Goal: Task Accomplishment & Management: Complete application form

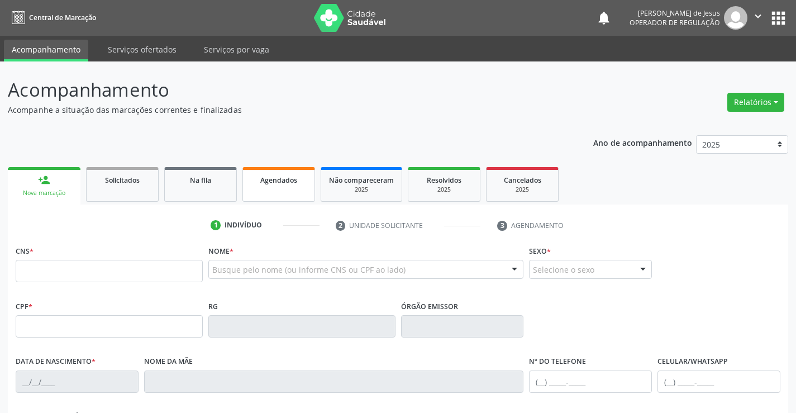
click at [268, 179] on span "Agendados" at bounding box center [278, 179] width 37 height 9
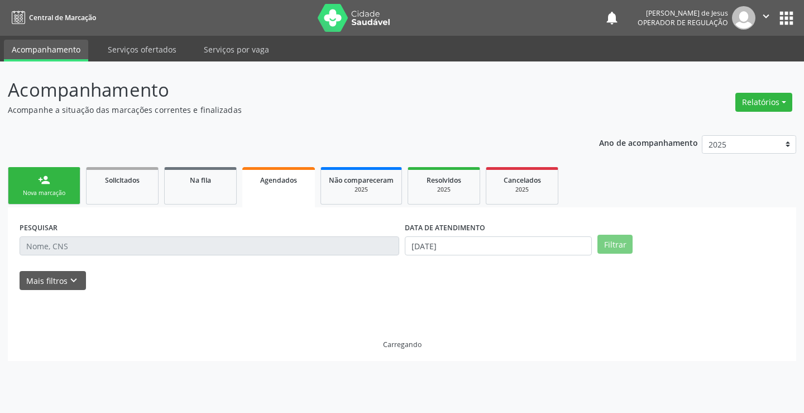
click at [268, 179] on span "Agendados" at bounding box center [278, 179] width 37 height 9
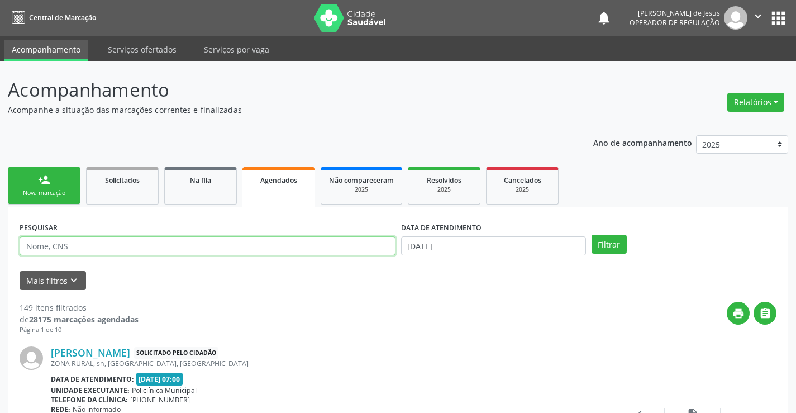
click at [126, 250] on input "text" at bounding box center [208, 245] width 376 height 19
type input "708604560754386"
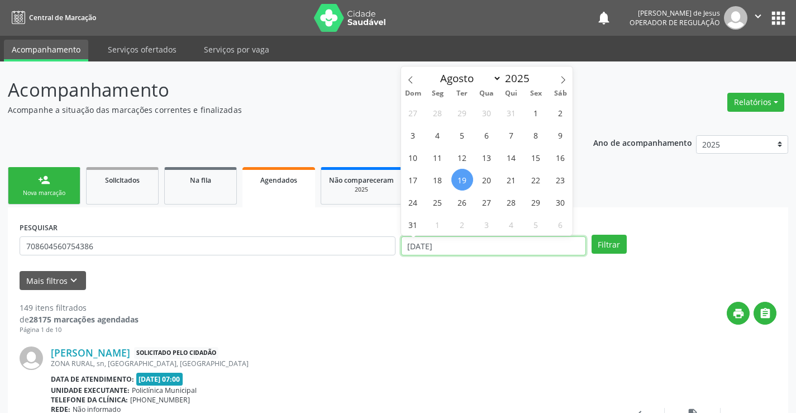
click at [470, 250] on input "[DATE]" at bounding box center [493, 245] width 185 height 19
click at [464, 170] on span "19" at bounding box center [462, 180] width 22 height 22
type input "[DATE]"
click at [468, 177] on span "19" at bounding box center [462, 180] width 22 height 22
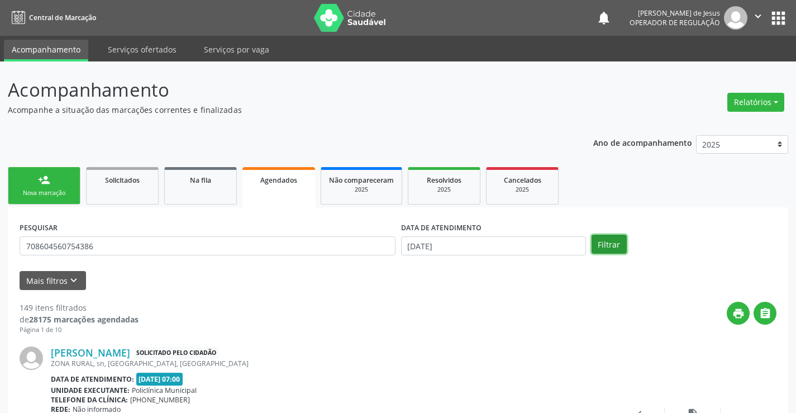
click at [612, 239] on button "Filtrar" at bounding box center [609, 244] width 35 height 19
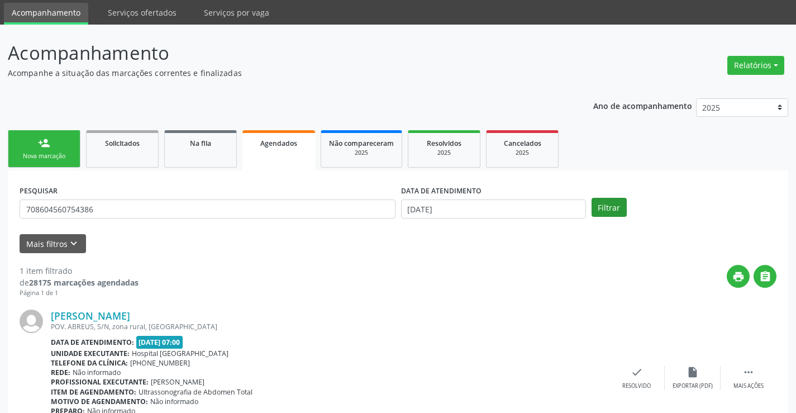
scroll to position [102, 0]
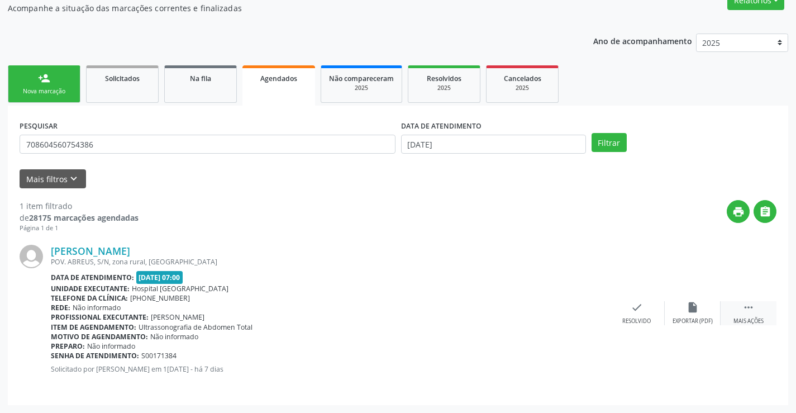
click at [750, 308] on icon "" at bounding box center [748, 307] width 12 height 12
click at [526, 310] on icon "print" at bounding box center [525, 307] width 12 height 12
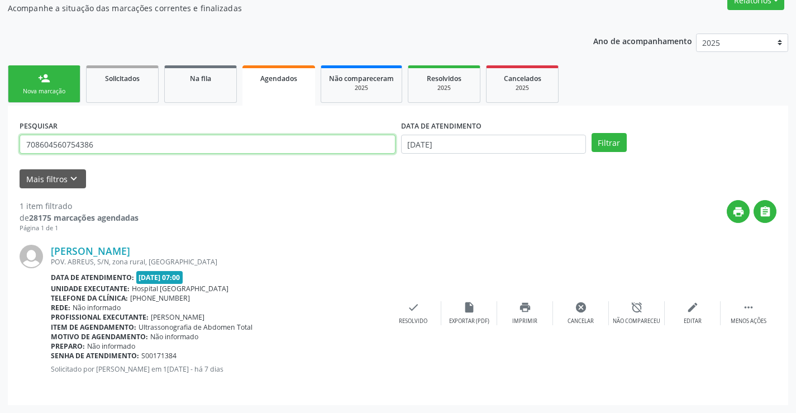
click at [164, 146] on input "708604560754386" at bounding box center [208, 144] width 376 height 19
type input "7"
type input "706200528315961"
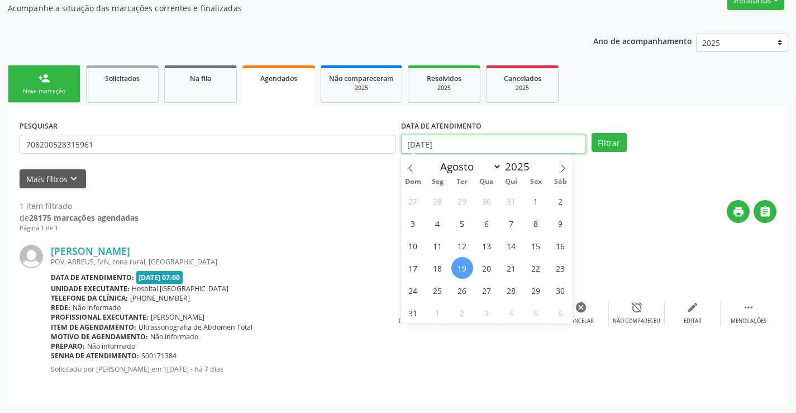
click at [436, 151] on input "[DATE]" at bounding box center [493, 144] width 185 height 19
click at [435, 294] on span "25" at bounding box center [438, 290] width 22 height 22
type input "2[DATE]"
click at [436, 294] on span "25" at bounding box center [438, 290] width 22 height 22
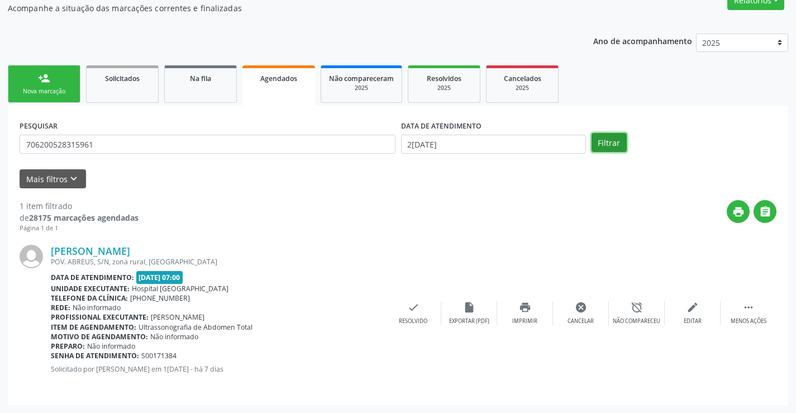
click at [612, 145] on button "Filtrar" at bounding box center [609, 142] width 35 height 19
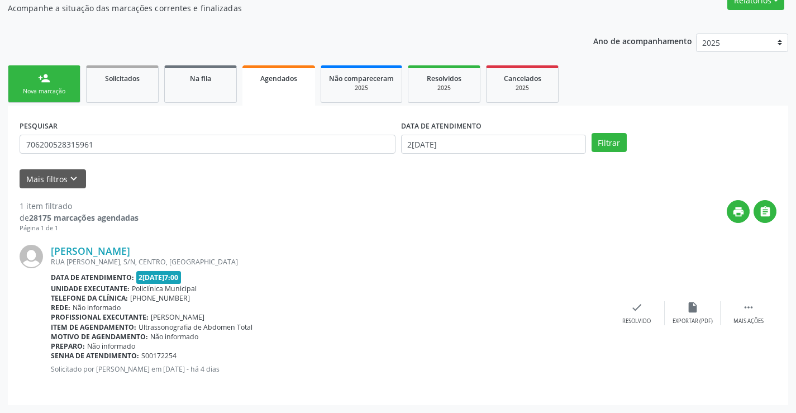
click at [46, 93] on div "Nova marcação" at bounding box center [44, 91] width 56 height 8
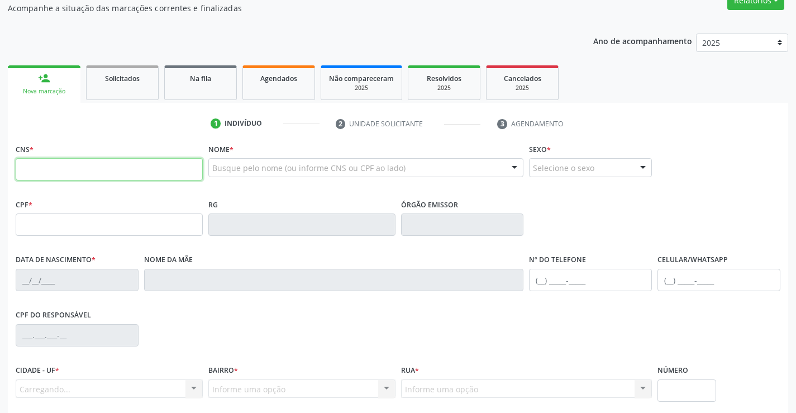
click at [51, 170] on input "text" at bounding box center [109, 169] width 187 height 22
type input "709 8060 6302 6895"
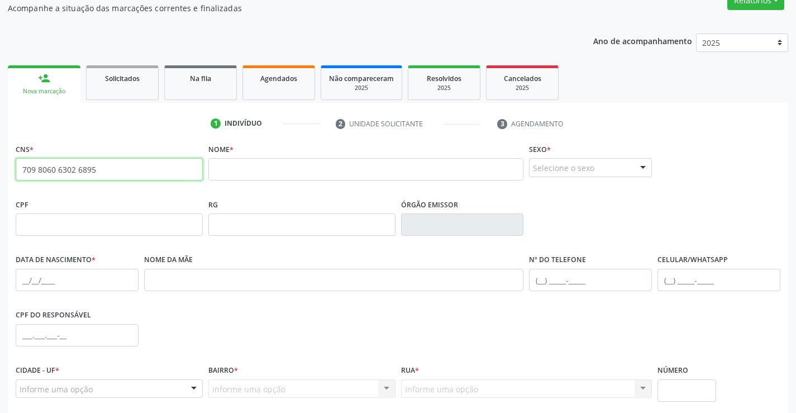
drag, startPoint x: 21, startPoint y: 168, endPoint x: 120, endPoint y: 167, distance: 98.9
click at [120, 167] on input "709 8060 6302 6895" at bounding box center [109, 169] width 187 height 22
type input "709 8060 6302 6895"
click at [124, 174] on input "709 8060 6302 6895" at bounding box center [109, 169] width 187 height 22
drag, startPoint x: 21, startPoint y: 171, endPoint x: 126, endPoint y: 147, distance: 107.1
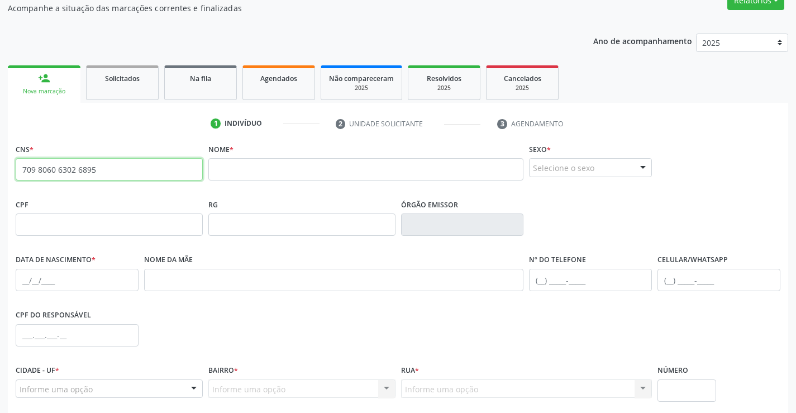
click at [117, 157] on div "CNS * 709 8060 6302 6895 none" at bounding box center [109, 161] width 187 height 40
type input "700 0013 3551 4605"
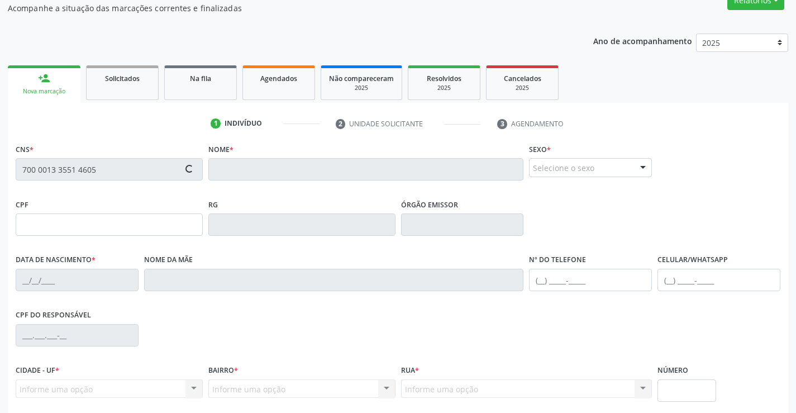
type input "[DATE]"
type input "[PHONE_NUMBER]"
type input "S/N"
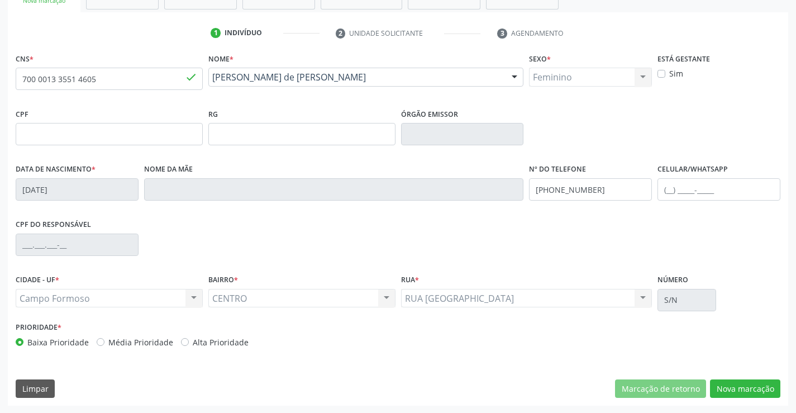
scroll to position [193, 0]
click at [729, 388] on button "Nova marcação" at bounding box center [745, 388] width 70 height 19
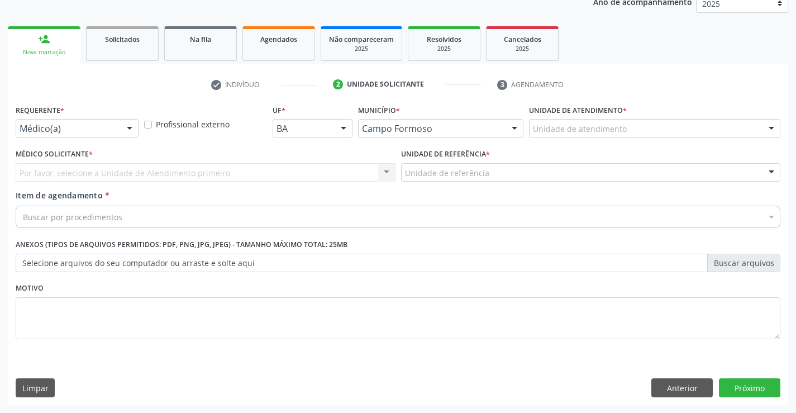
scroll to position [141, 0]
click at [130, 126] on div at bounding box center [129, 129] width 17 height 19
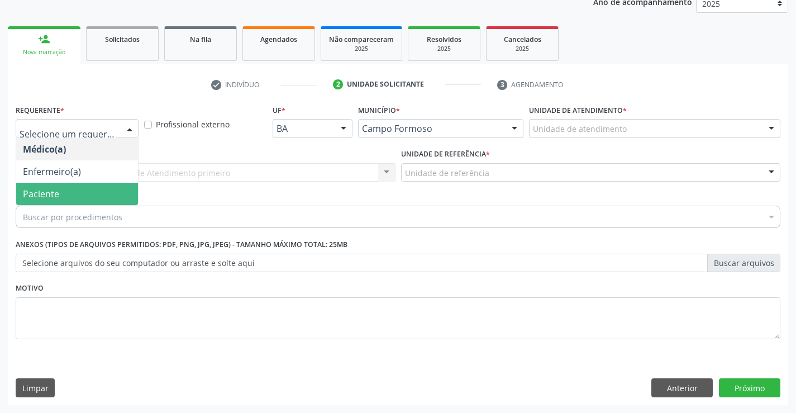
click at [63, 189] on span "Paciente" at bounding box center [77, 194] width 122 height 22
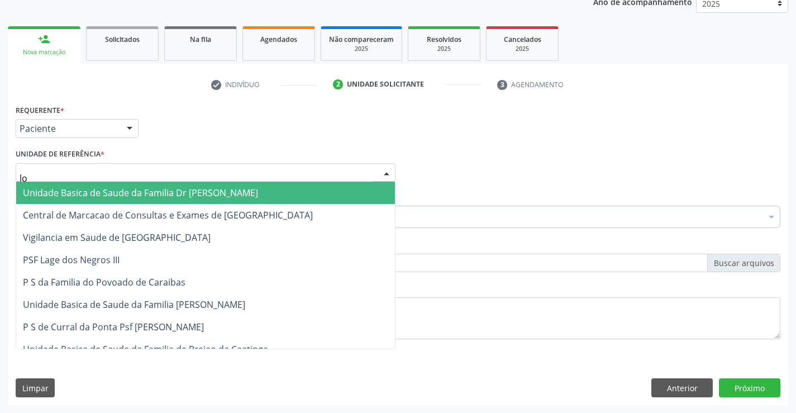
type input "lou"
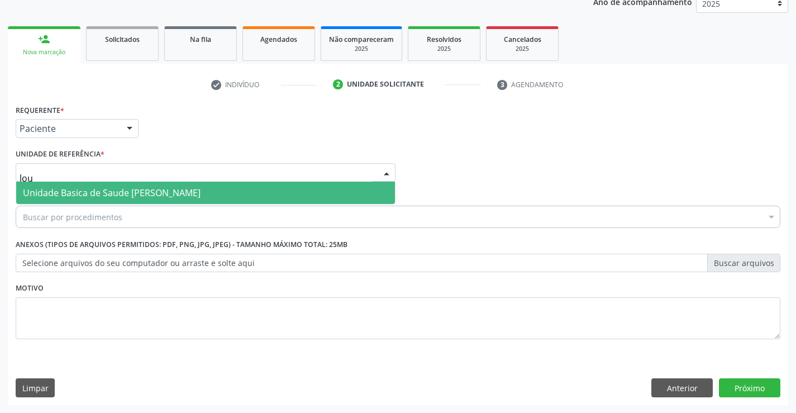
click at [91, 193] on span "Unidade Basica de Saude [PERSON_NAME]" at bounding box center [112, 193] width 178 height 12
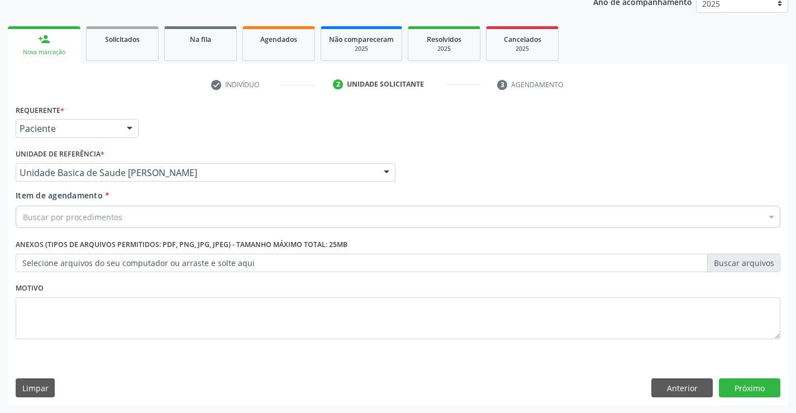
click at [771, 291] on div "Requerente * Paciente Médico(a) Enfermeiro(a) Paciente Nenhum resultado encontr…" at bounding box center [398, 228] width 765 height 253
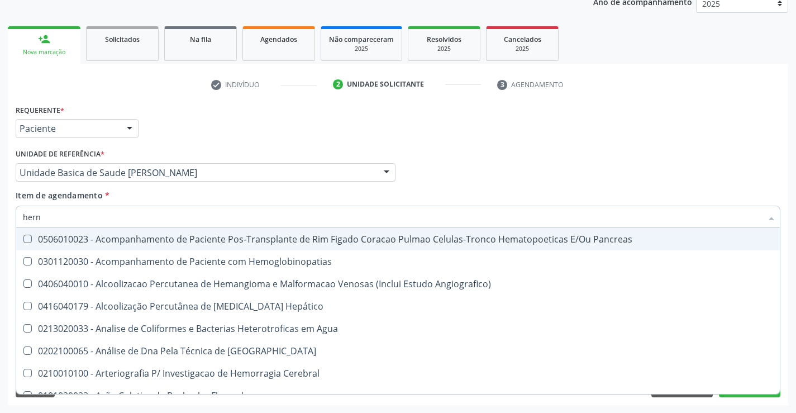
scroll to position [0, 0]
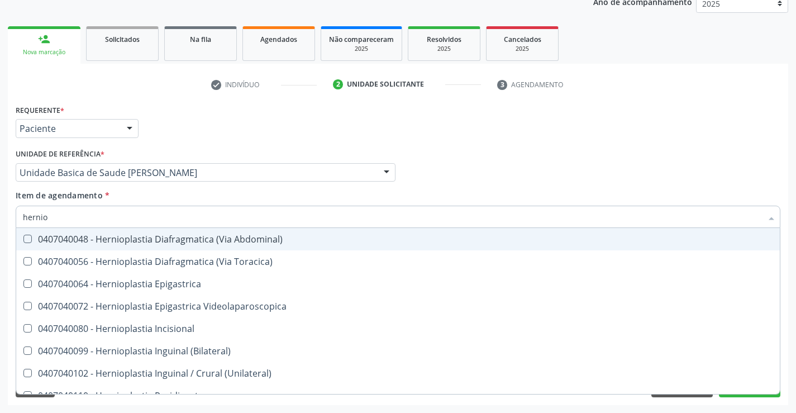
type input "herniop"
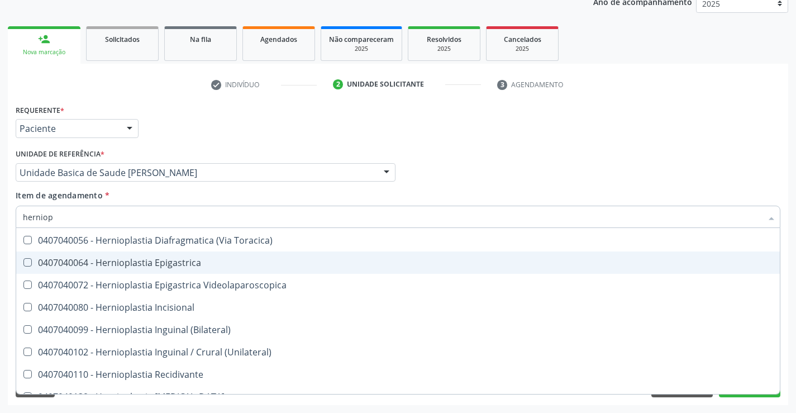
scroll to position [35, 0]
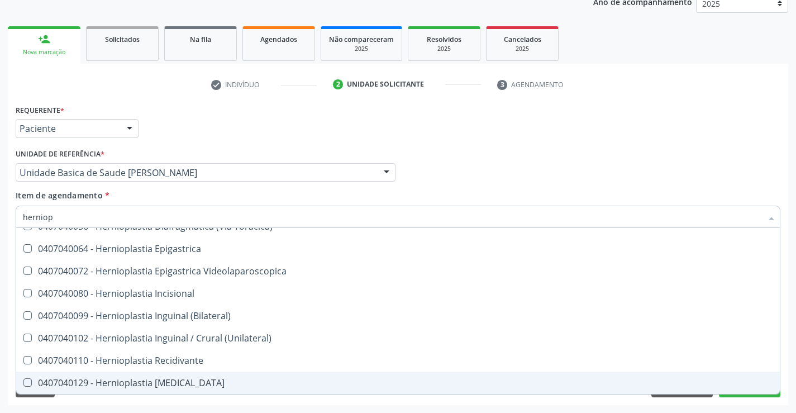
click at [149, 379] on div "0407040129 - Hernioplastia [MEDICAL_DATA]" at bounding box center [398, 382] width 750 height 9
checkbox Umbilical "true"
click at [742, 395] on button "Próximo" at bounding box center [749, 387] width 61 height 19
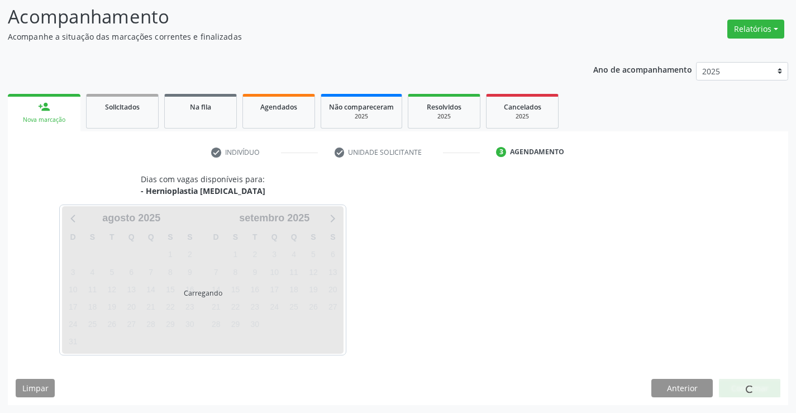
scroll to position [0, 0]
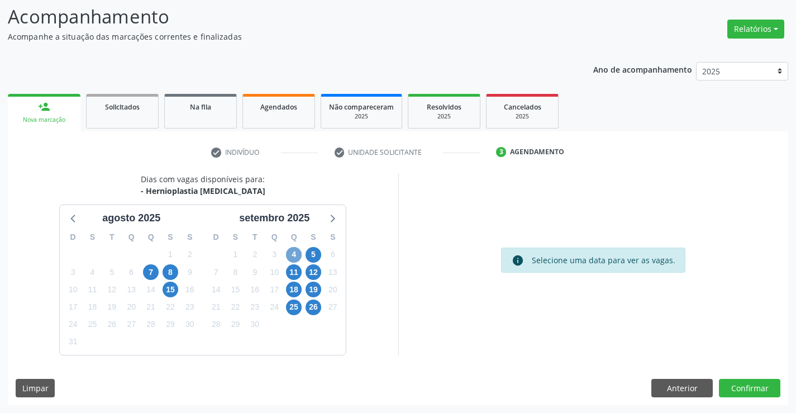
click at [292, 255] on span "4" at bounding box center [294, 255] width 16 height 16
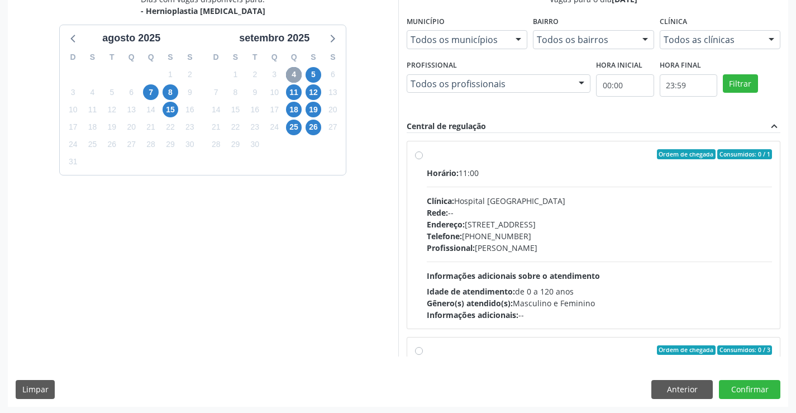
scroll to position [254, 0]
click at [427, 154] on label "Ordem de chegada Consumidos: 0 / 1 Horário: 11:00 Clínica: Hospital [GEOGRAPHIC…" at bounding box center [600, 235] width 346 height 172
click at [416, 154] on input "Ordem de chegada Consumidos: 0 / 1 Horário: 11:00 Clínica: Hospital [GEOGRAPHIC…" at bounding box center [419, 154] width 8 height 10
radio input "true"
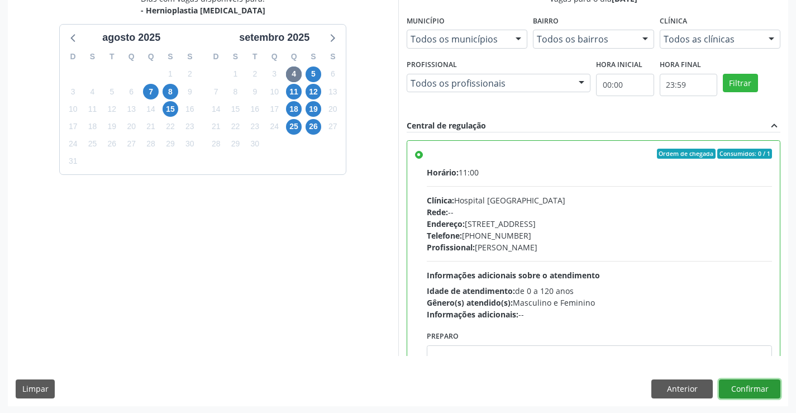
click at [741, 386] on button "Confirmar" at bounding box center [749, 388] width 61 height 19
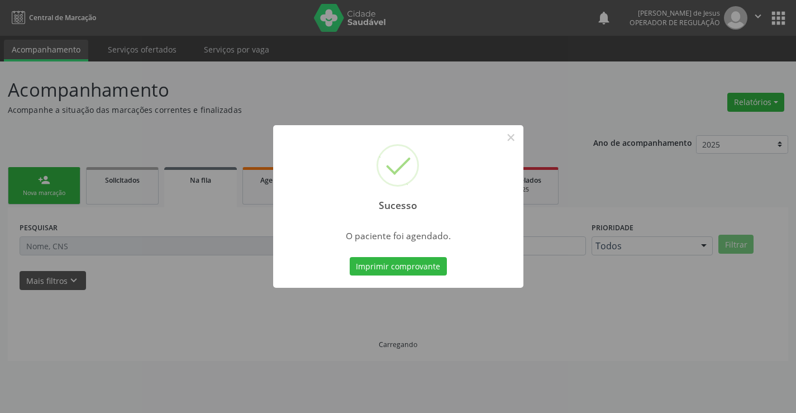
scroll to position [0, 0]
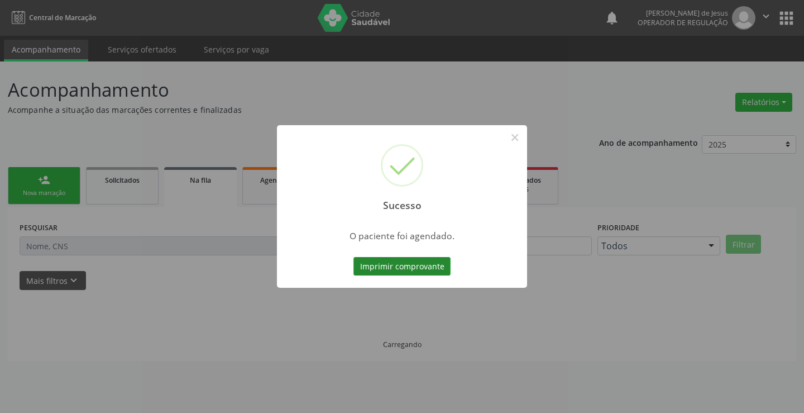
click at [388, 261] on button "Imprimir comprovante" at bounding box center [402, 266] width 97 height 19
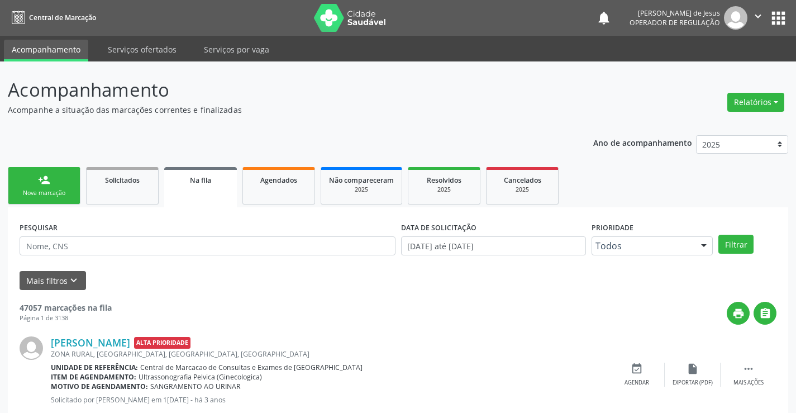
click at [42, 196] on div "Nova marcação" at bounding box center [44, 193] width 56 height 8
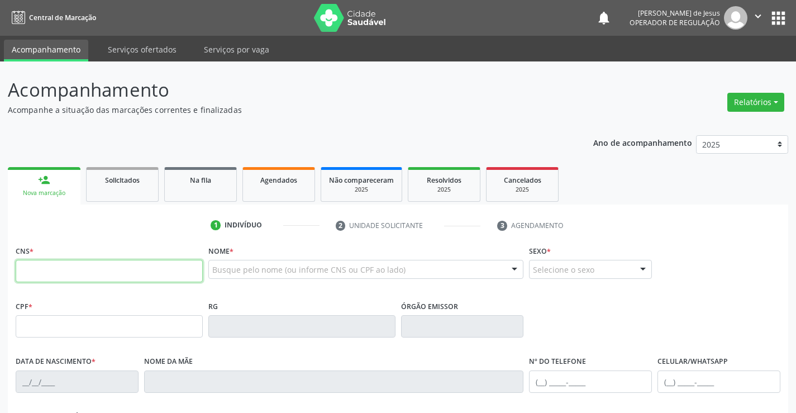
drag, startPoint x: 49, startPoint y: 273, endPoint x: 78, endPoint y: 262, distance: 30.4
click at [66, 265] on input "text" at bounding box center [109, 271] width 187 height 22
type input "705 4094 9409 6896"
type input "1265550280"
type input "[DATE]"
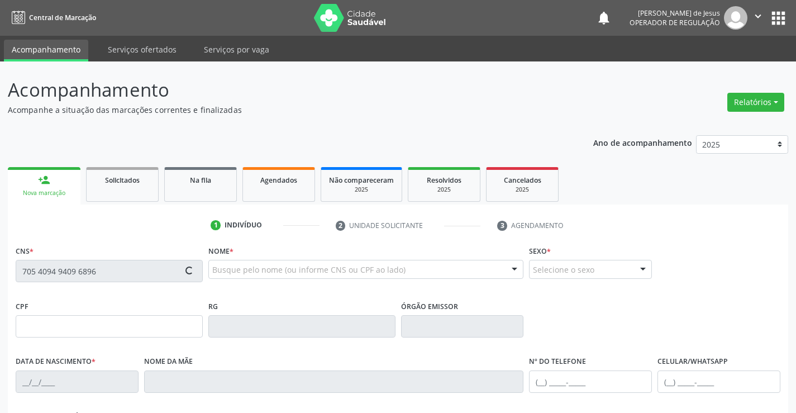
type input "[PHONE_NUMBER]"
type input "008.136.855-08"
type input "S/N"
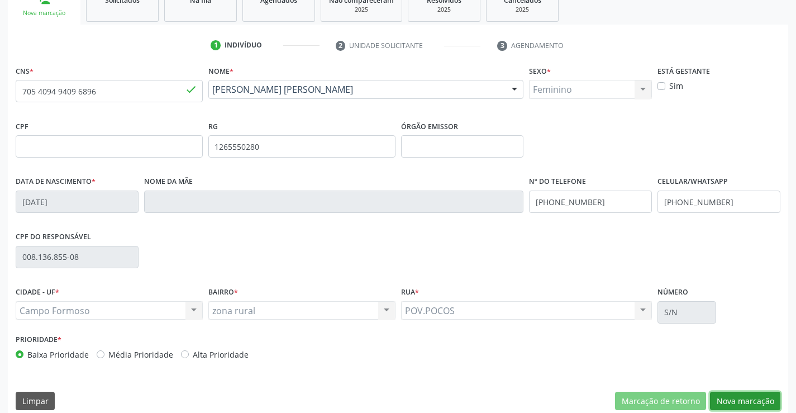
click at [727, 396] on button "Nova marcação" at bounding box center [745, 401] width 70 height 19
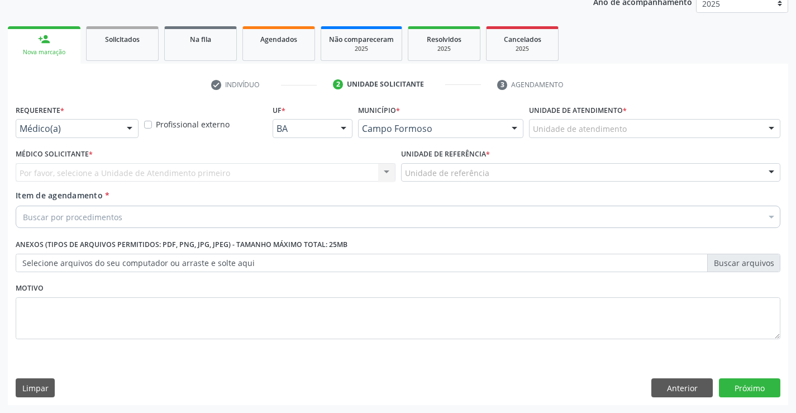
click at [134, 124] on div at bounding box center [129, 129] width 17 height 19
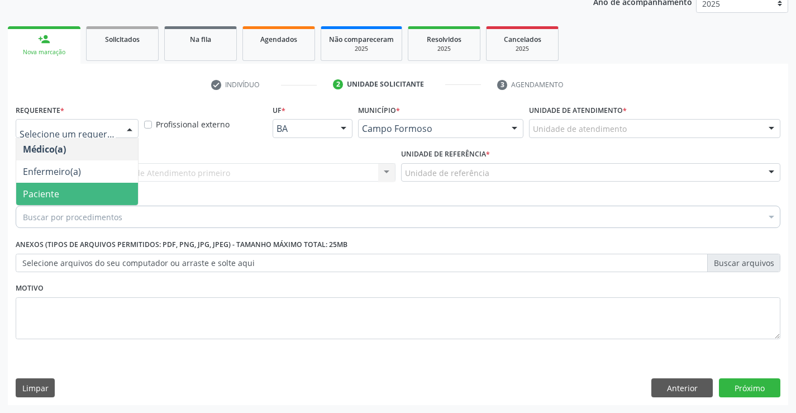
click at [59, 198] on span "Paciente" at bounding box center [77, 194] width 122 height 22
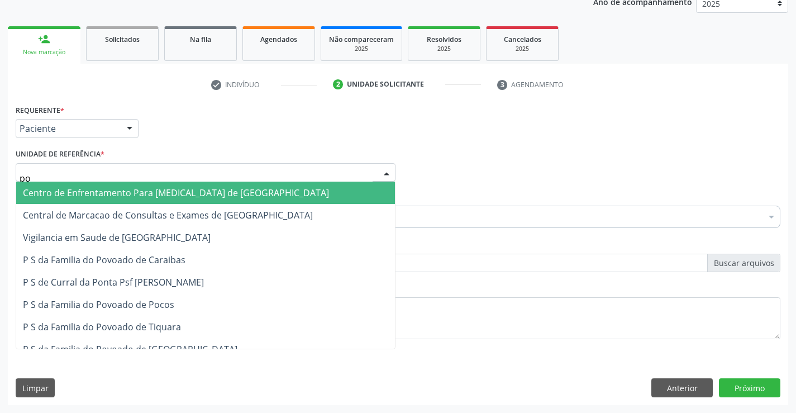
type input "poc"
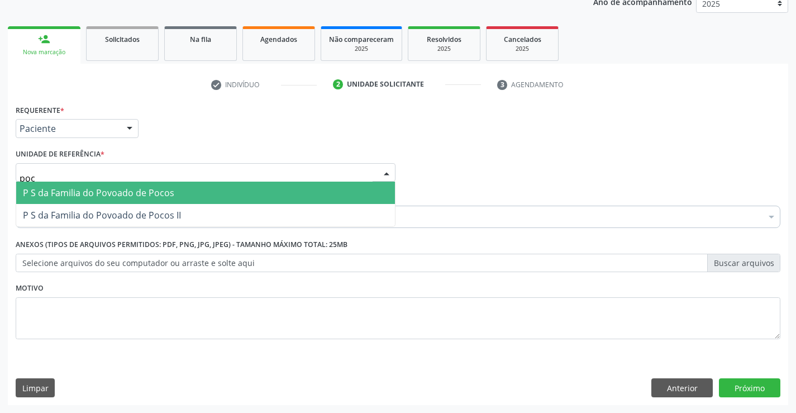
click at [103, 187] on span "P S da Familia do Povoado de Pocos" at bounding box center [98, 193] width 151 height 12
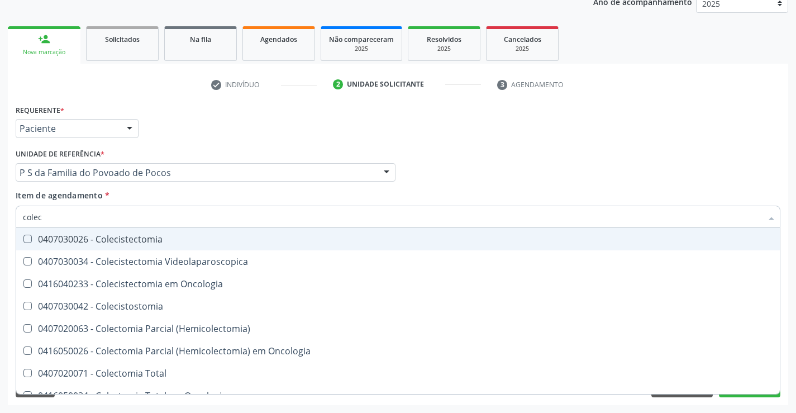
type input "coleci"
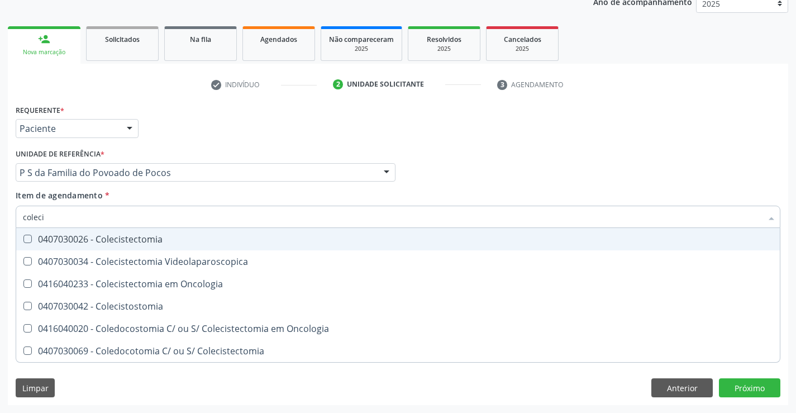
click at [118, 237] on div "0407030026 - Colecistectomia" at bounding box center [398, 239] width 750 height 9
checkbox Colecistectomia "true"
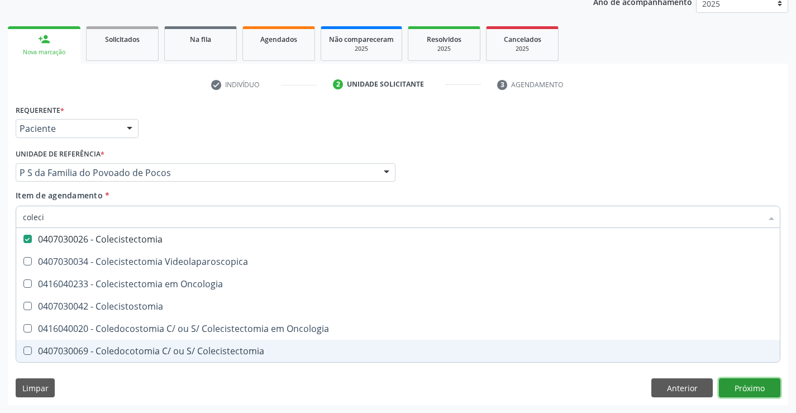
click at [746, 388] on div "Requerente * Paciente Médico(a) Enfermeiro(a) Paciente Nenhum resultado encontr…" at bounding box center [398, 253] width 780 height 303
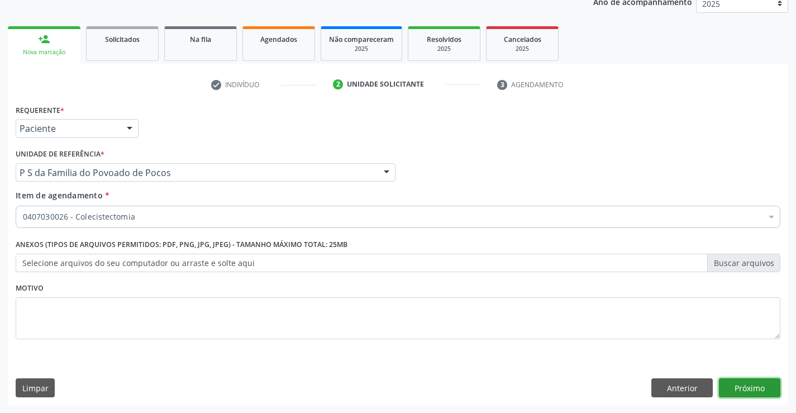
click at [739, 388] on button "Próximo" at bounding box center [749, 387] width 61 height 19
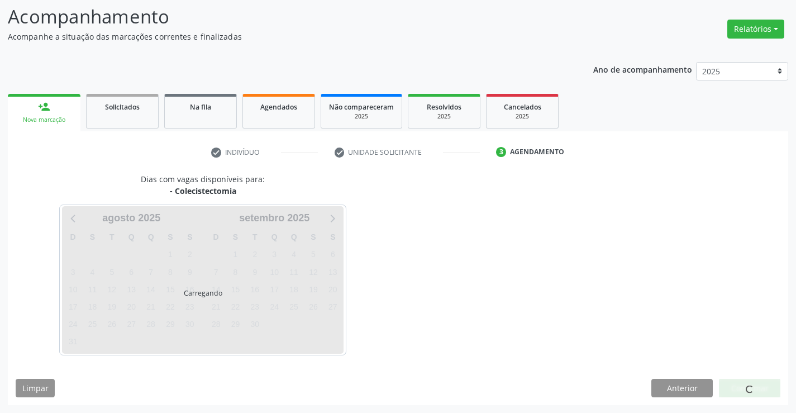
scroll to position [73, 0]
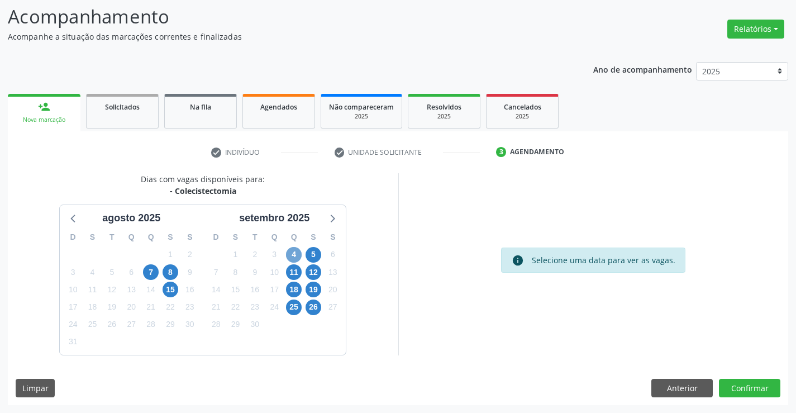
click at [289, 256] on span "4" at bounding box center [294, 255] width 16 height 16
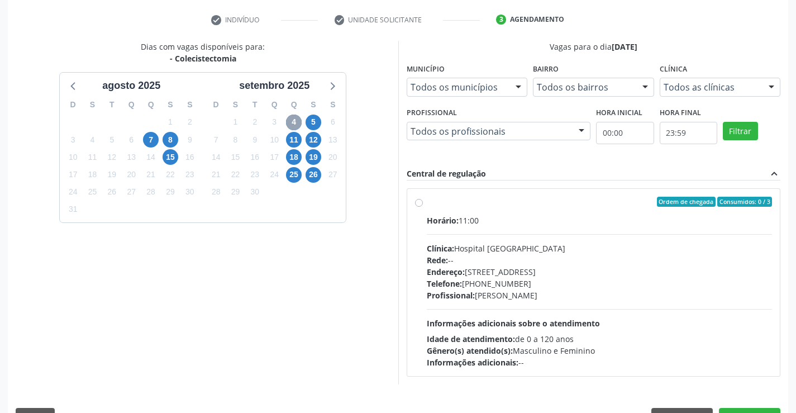
scroll to position [235, 0]
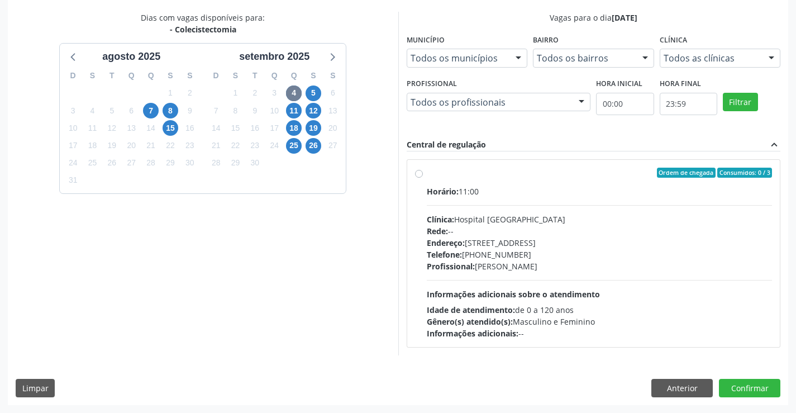
click at [427, 173] on label "Ordem de chegada Consumidos: 0 / 3 Horário: 11:00 Clínica: Hospital [GEOGRAPHIC…" at bounding box center [600, 254] width 346 height 172
click at [418, 173] on input "Ordem de chegada Consumidos: 0 / 3 Horário: 11:00 Clínica: Hospital [GEOGRAPHIC…" at bounding box center [419, 173] width 8 height 10
radio input "true"
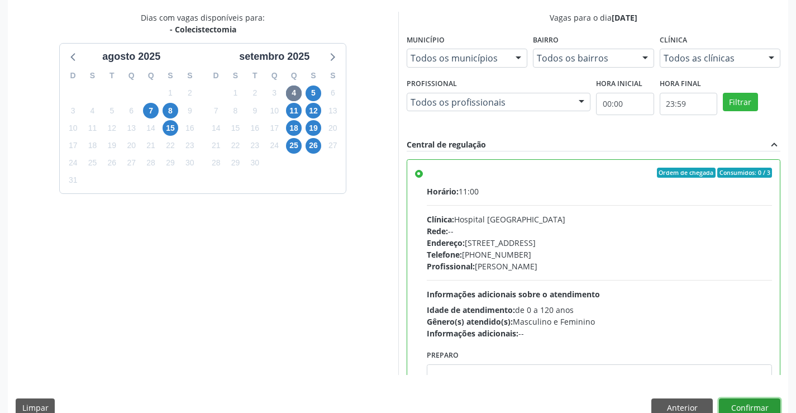
click at [736, 409] on button "Confirmar" at bounding box center [749, 407] width 61 height 19
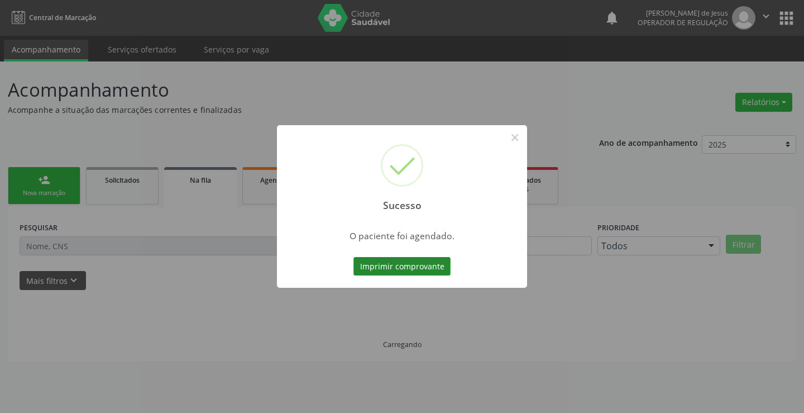
click at [424, 266] on button "Imprimir comprovante" at bounding box center [402, 266] width 97 height 19
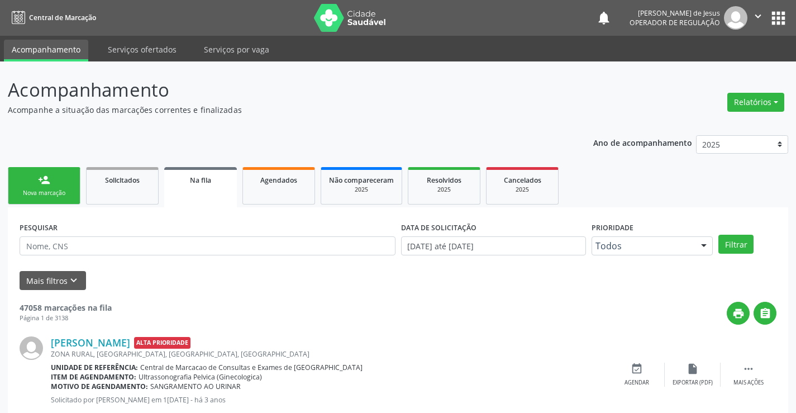
click at [49, 189] on div "Nova marcação" at bounding box center [44, 193] width 56 height 8
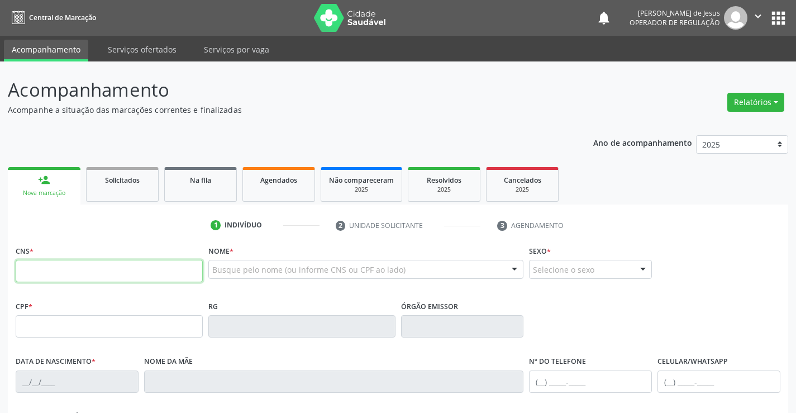
click at [47, 272] on input "text" at bounding box center [109, 271] width 187 height 22
type input "700 5089 7634 0558"
type input "1117405257"
type input "0[DATE]"
type input "sn"
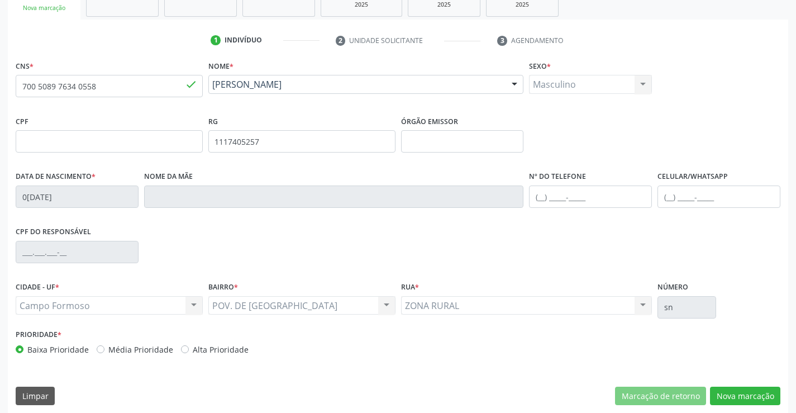
scroll to position [193, 0]
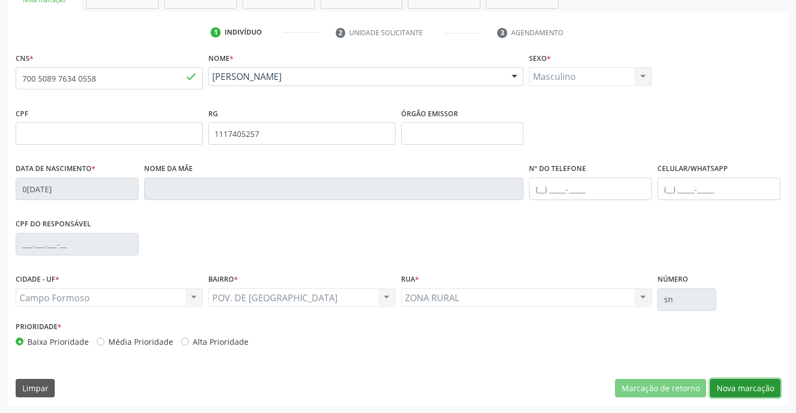
click at [745, 388] on button "Nova marcação" at bounding box center [745, 388] width 70 height 19
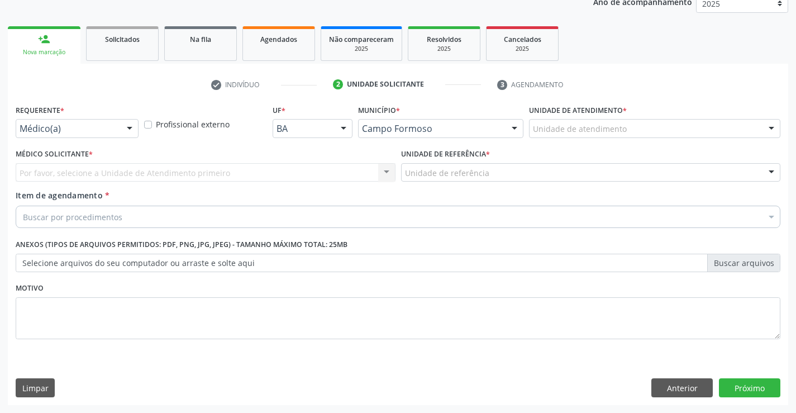
scroll to position [141, 0]
click at [130, 127] on div at bounding box center [129, 129] width 17 height 19
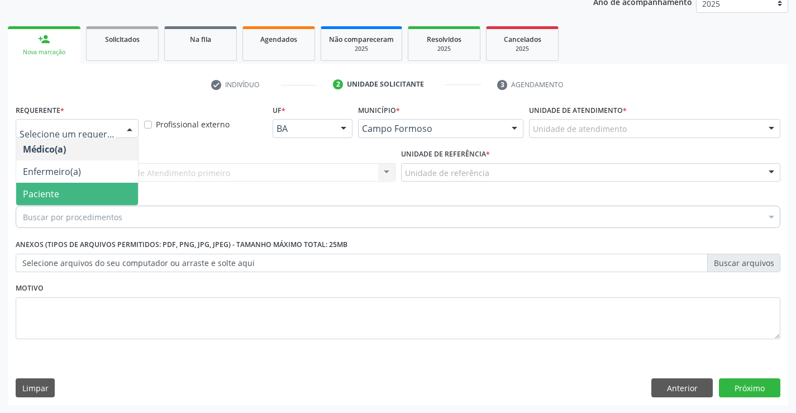
click at [47, 189] on span "Paciente" at bounding box center [41, 194] width 36 height 12
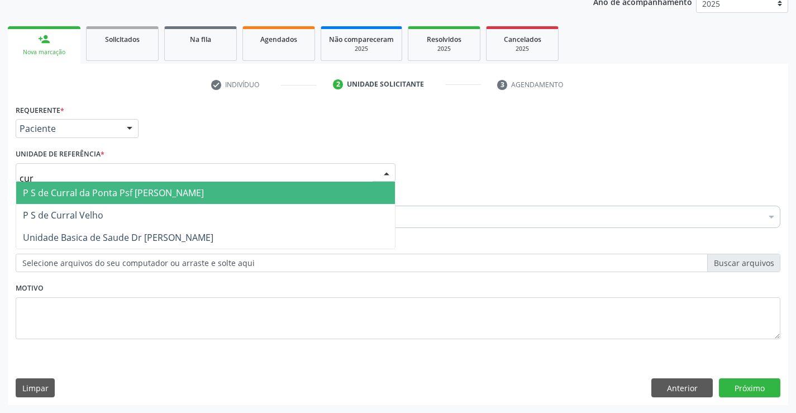
type input "curr"
click at [75, 188] on span "P S de Curral da Ponta Psf [PERSON_NAME]" at bounding box center [113, 193] width 181 height 12
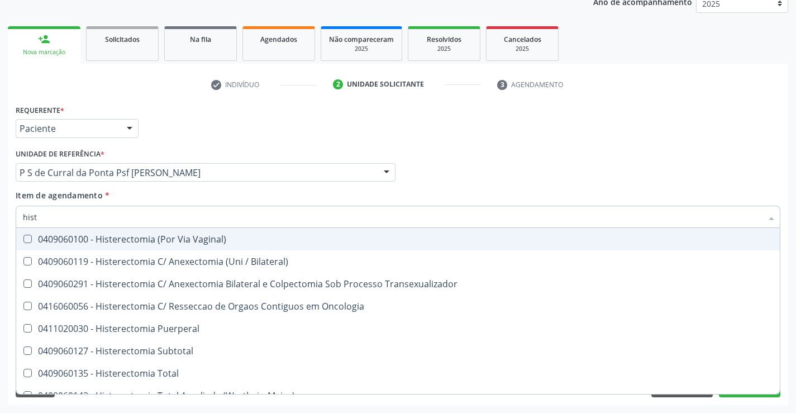
type input "histe"
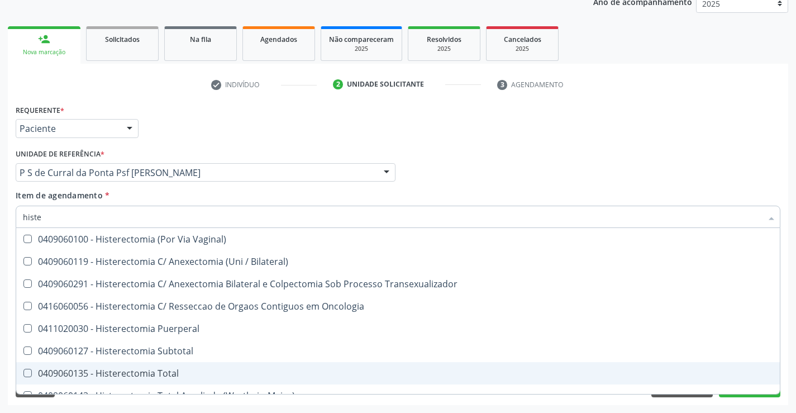
click at [135, 375] on div "0409060135 - Histerectomia Total" at bounding box center [398, 373] width 750 height 9
checkbox Total "true"
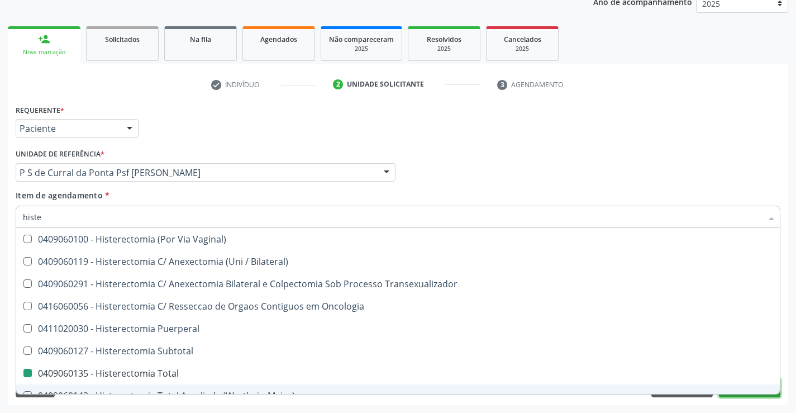
click at [755, 395] on button "Próximo" at bounding box center [749, 387] width 61 height 19
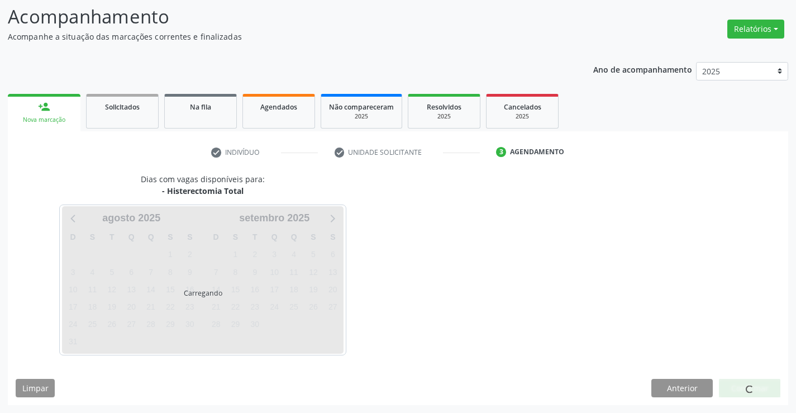
scroll to position [73, 0]
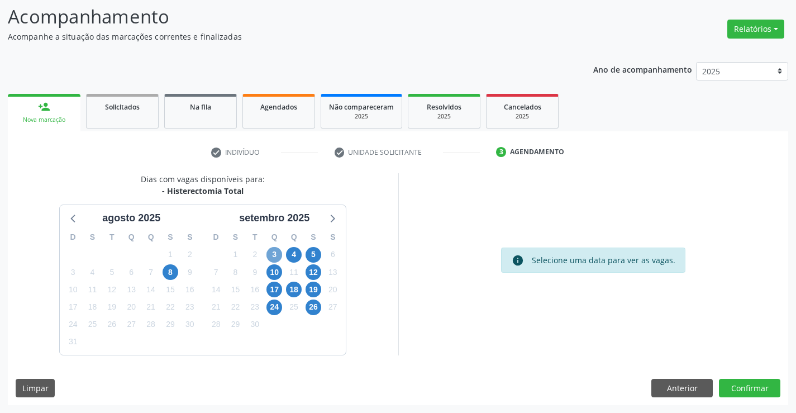
click at [271, 252] on span "3" at bounding box center [274, 255] width 16 height 16
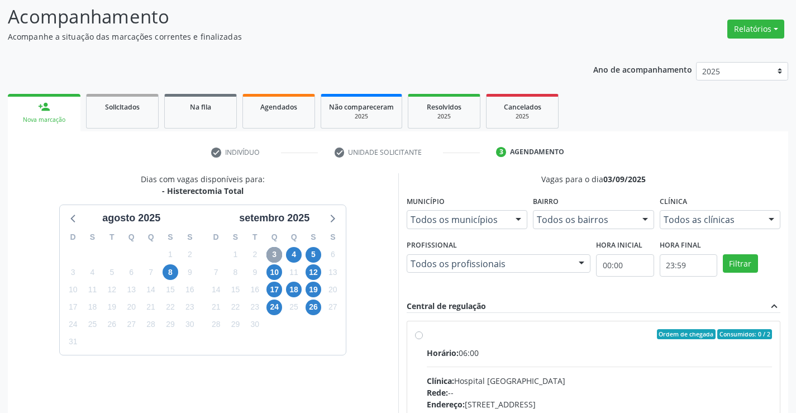
scroll to position [235, 0]
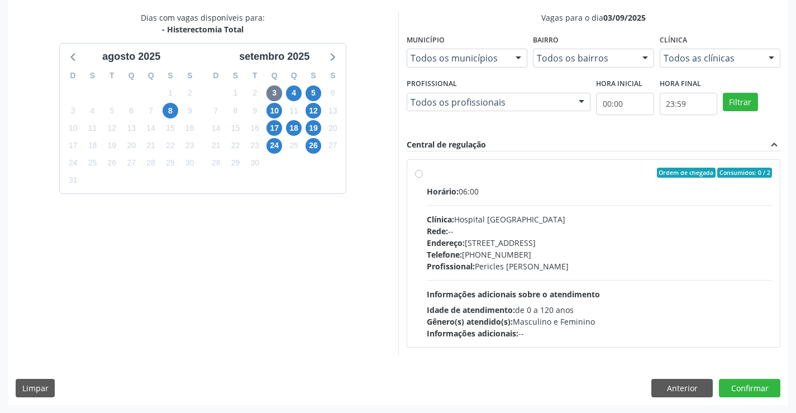
click at [427, 172] on label "Ordem de chegada Consumidos: 0 / 2 Horário: 06:00 Clínica: Hospital [GEOGRAPHIC…" at bounding box center [600, 254] width 346 height 172
click at [421, 172] on input "Ordem de chegada Consumidos: 0 / 2 Horário: 06:00 Clínica: Hospital [GEOGRAPHIC…" at bounding box center [419, 173] width 8 height 10
radio input "true"
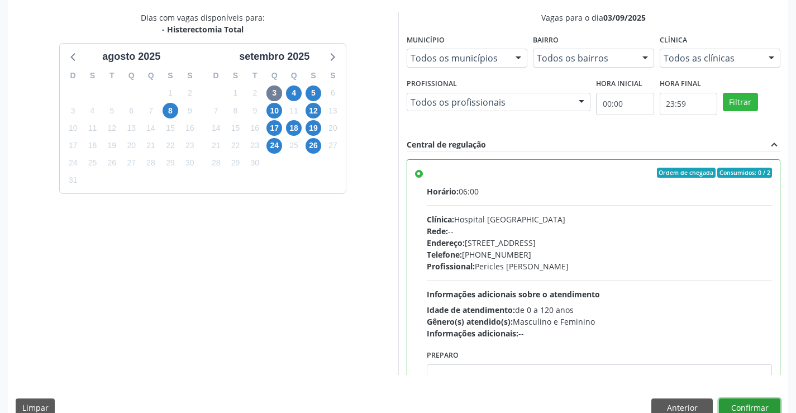
click at [749, 406] on button "Confirmar" at bounding box center [749, 407] width 61 height 19
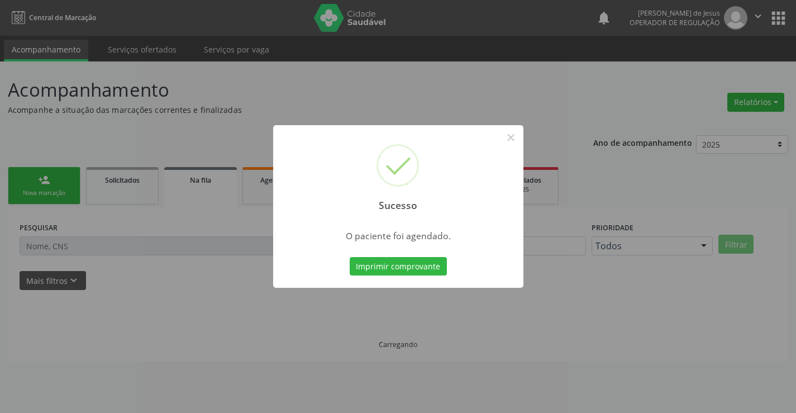
scroll to position [0, 0]
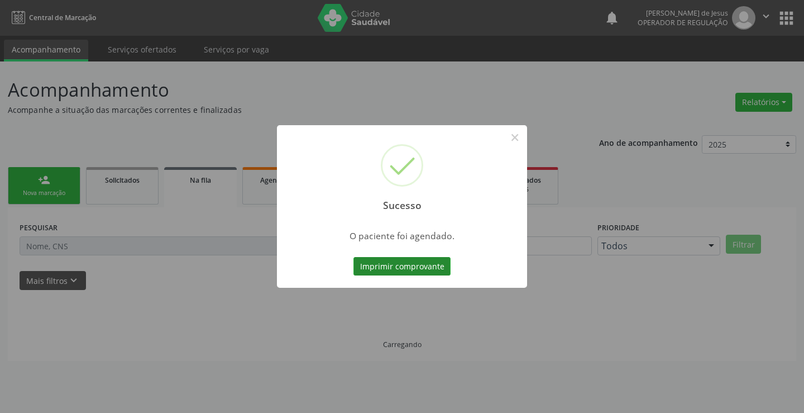
click at [401, 265] on button "Imprimir comprovante" at bounding box center [402, 266] width 97 height 19
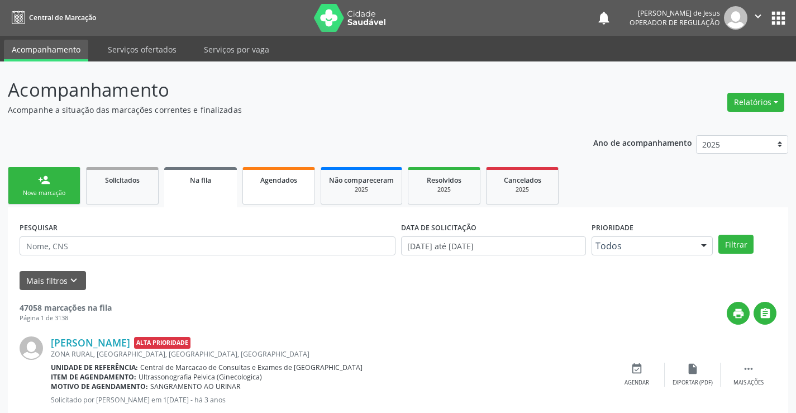
click at [291, 179] on span "Agendados" at bounding box center [278, 179] width 37 height 9
select select "7"
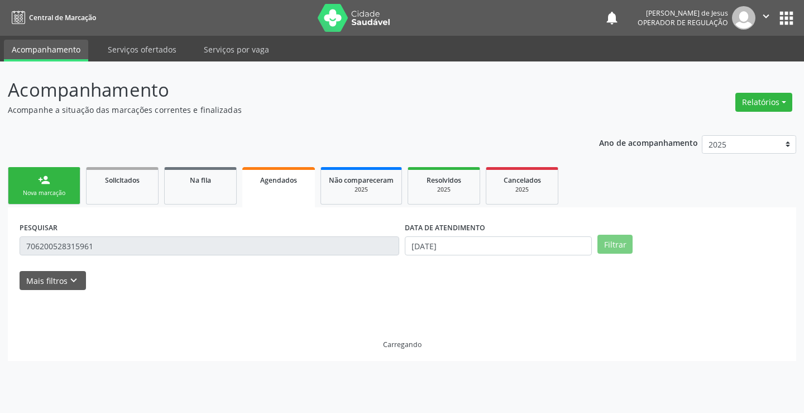
click at [311, 182] on link "Agendados" at bounding box center [278, 187] width 73 height 40
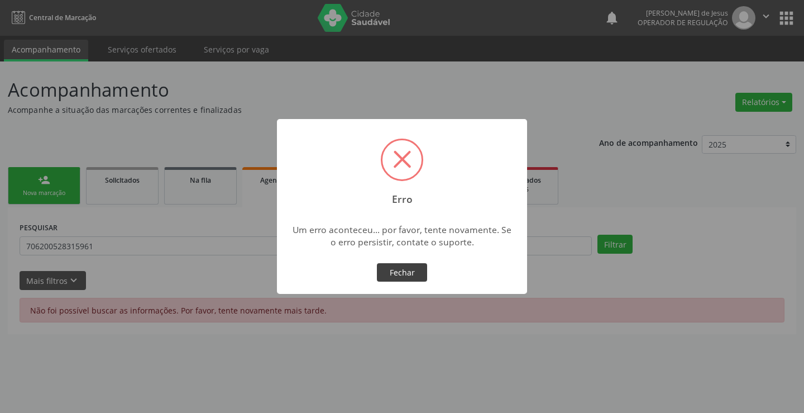
click at [392, 272] on button "Fechar" at bounding box center [402, 272] width 50 height 19
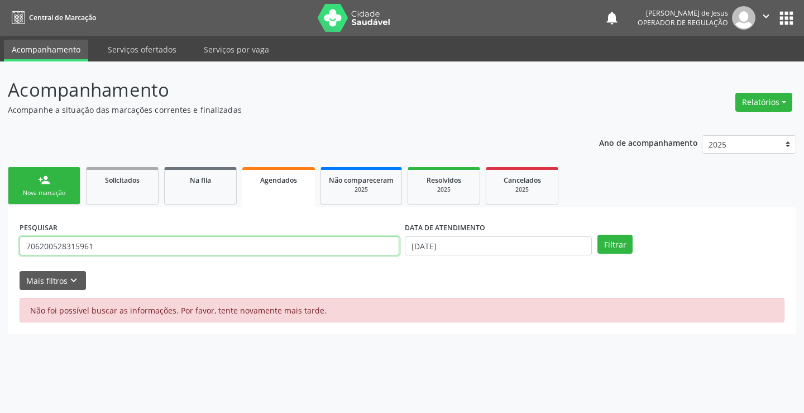
click at [344, 241] on input "706200528315961" at bounding box center [210, 245] width 380 height 19
type input "708008353092026"
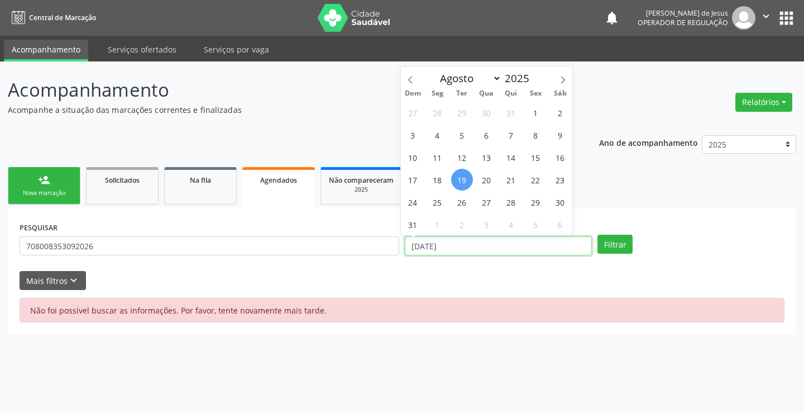
click at [488, 250] on input "[DATE]" at bounding box center [498, 245] width 187 height 19
click at [508, 181] on span "21" at bounding box center [512, 180] width 22 height 22
type input "[DATE]"
click at [508, 181] on span "21" at bounding box center [512, 180] width 22 height 22
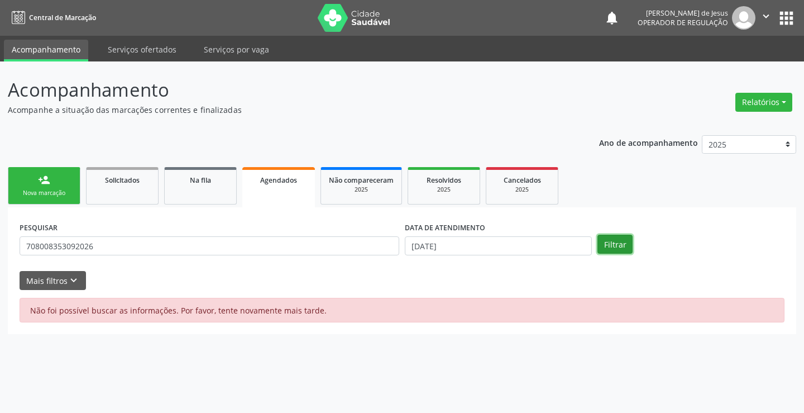
click at [615, 239] on button "Filtrar" at bounding box center [615, 244] width 35 height 19
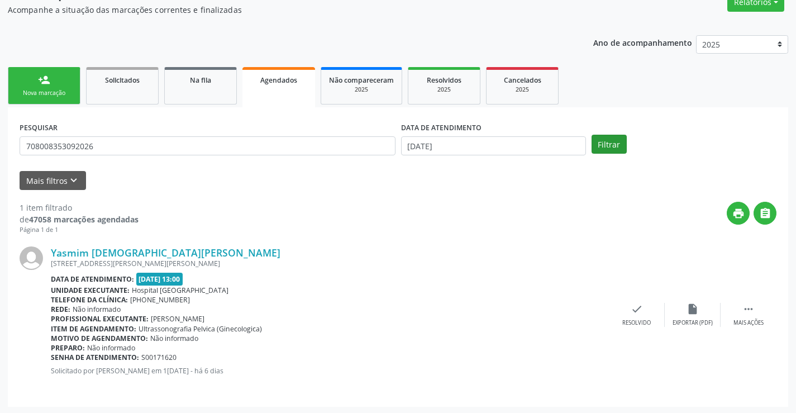
scroll to position [102, 0]
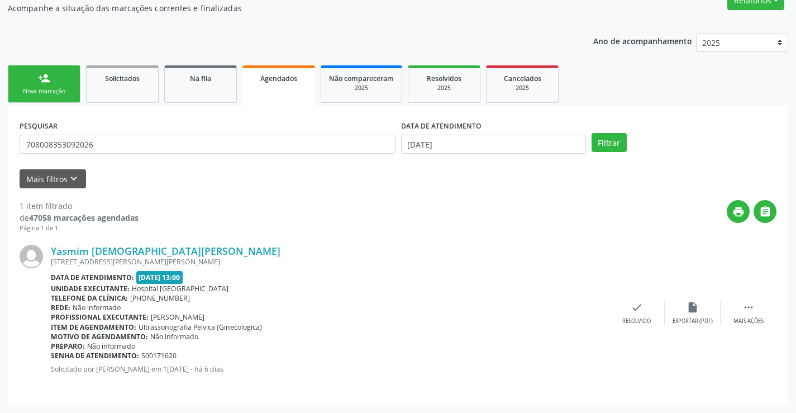
click at [51, 89] on div "Nova marcação" at bounding box center [44, 91] width 56 height 8
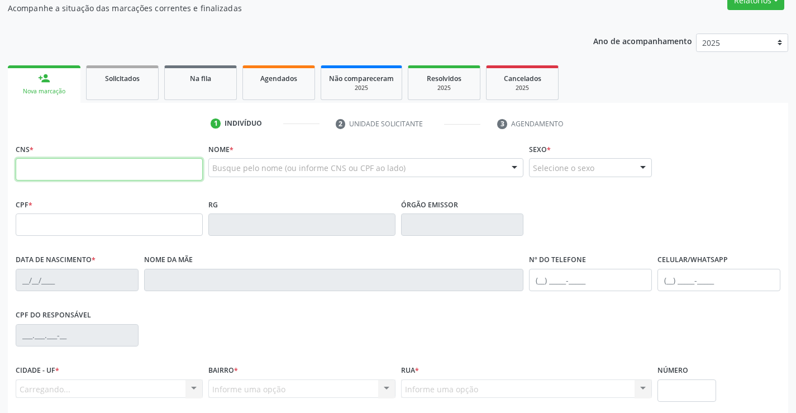
click at [43, 179] on input "text" at bounding box center [109, 169] width 187 height 22
type input "708 4073 1552 5870"
type input "1528678800"
type input "1[DATE]"
type input "[PHONE_NUMBER]"
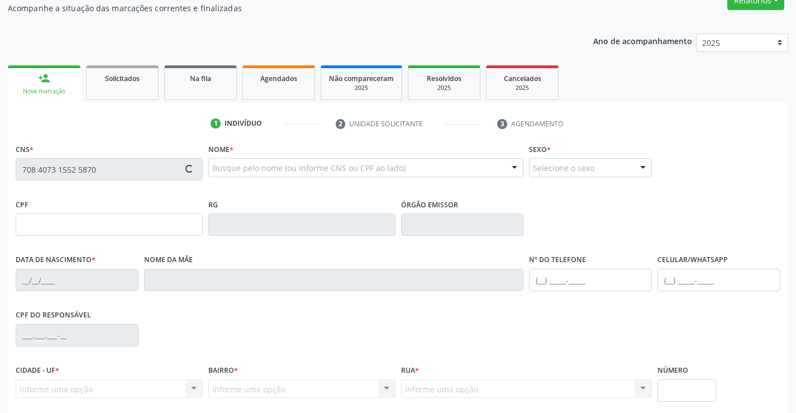
type input "342.208.281-68"
type input "S/N"
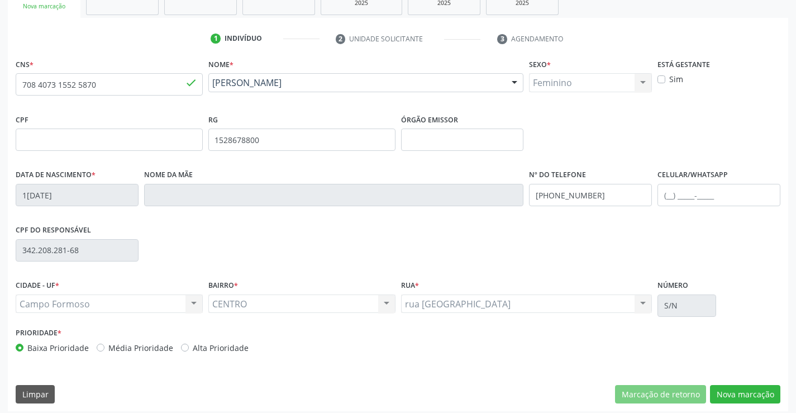
scroll to position [193, 0]
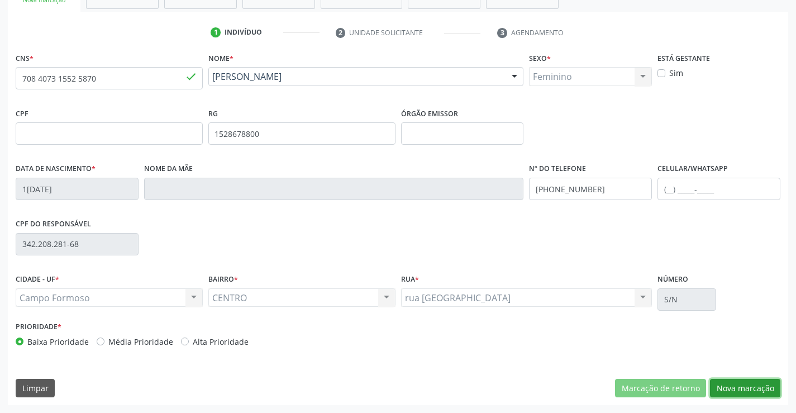
click at [743, 385] on button "Nova marcação" at bounding box center [745, 388] width 70 height 19
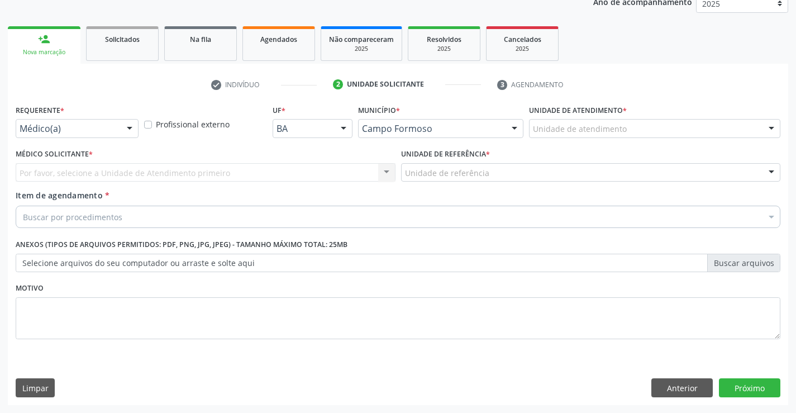
scroll to position [141, 0]
click at [127, 126] on div at bounding box center [129, 129] width 17 height 19
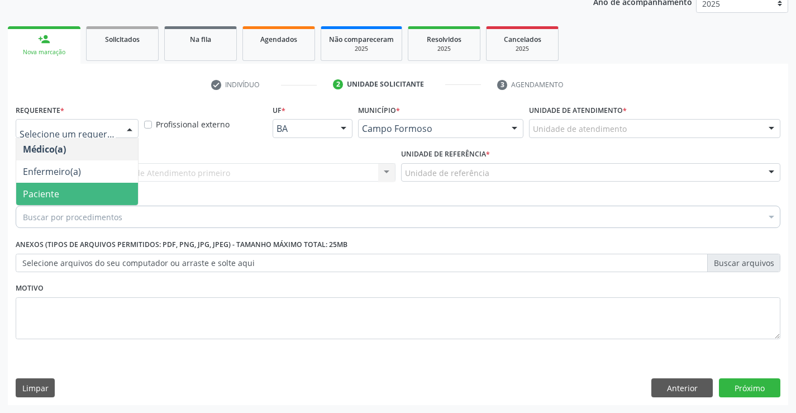
click at [49, 191] on span "Paciente" at bounding box center [41, 194] width 36 height 12
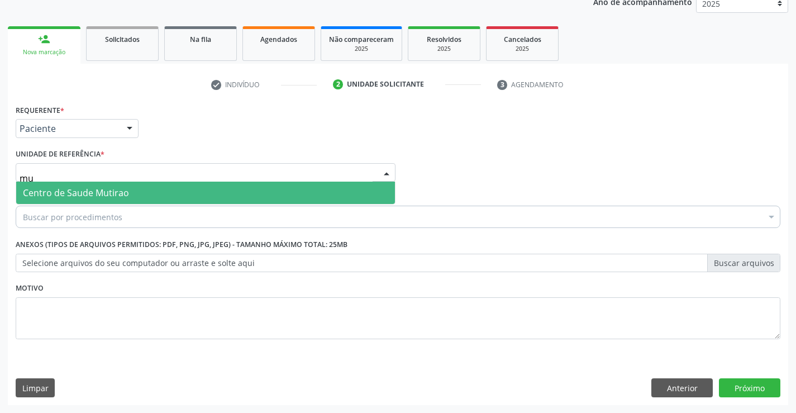
type input "mut"
click at [69, 192] on span "Centro de Saude Mutirao" at bounding box center [76, 193] width 106 height 12
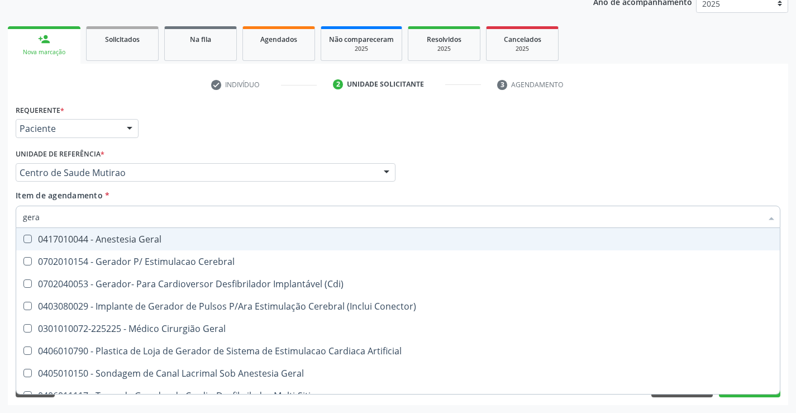
type input "geral"
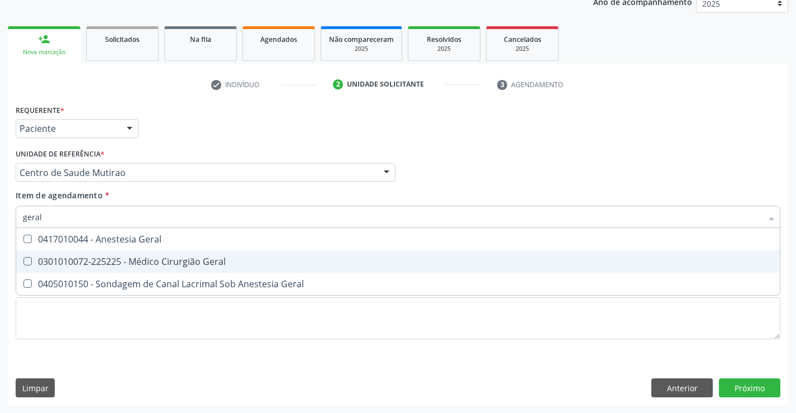
click at [142, 263] on div "0301010072-225225 - Médico Cirurgião Geral" at bounding box center [398, 261] width 750 height 9
checkbox Geral "true"
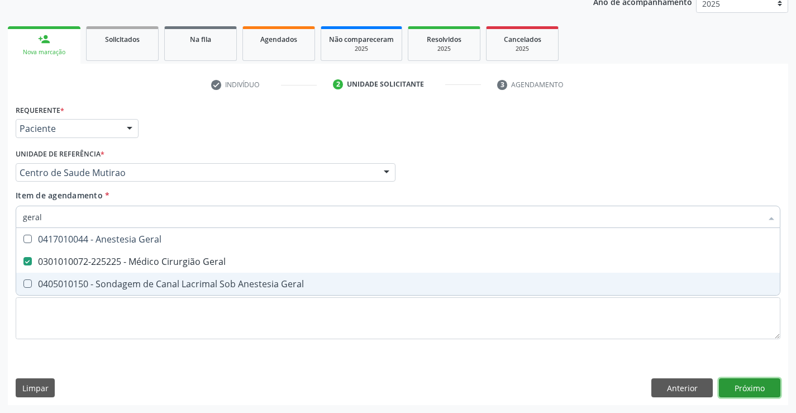
click at [748, 385] on div "Requerente * Paciente Médico(a) Enfermeiro(a) Paciente Nenhum resultado encontr…" at bounding box center [398, 253] width 780 height 303
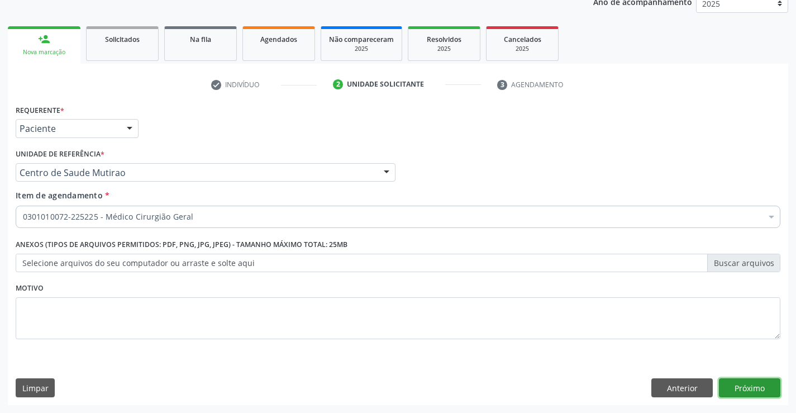
click at [749, 387] on button "Próximo" at bounding box center [749, 387] width 61 height 19
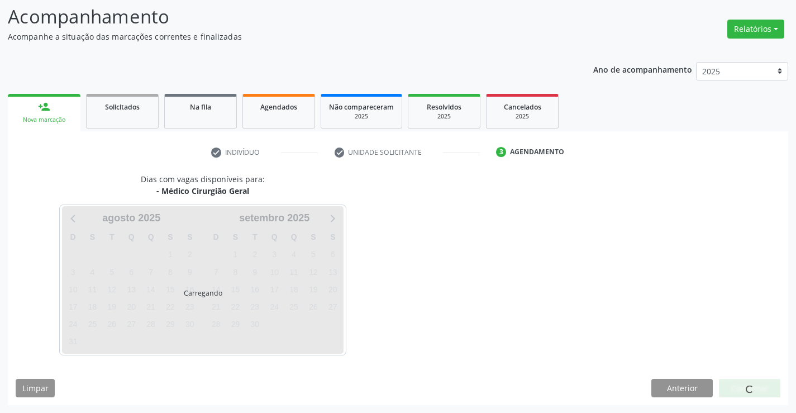
scroll to position [73, 0]
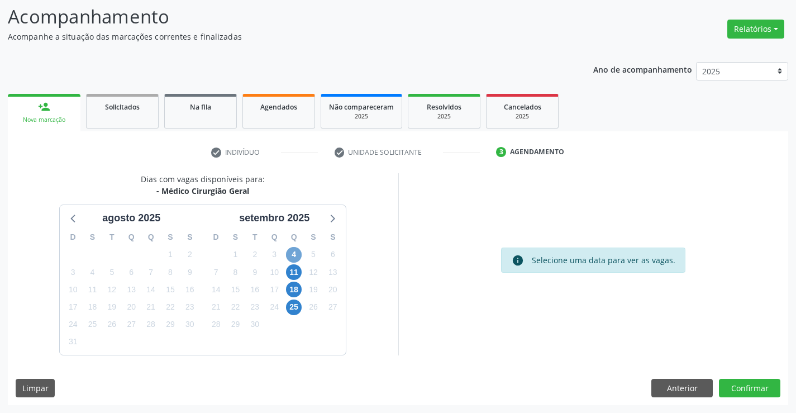
click at [291, 256] on span "4" at bounding box center [294, 255] width 16 height 16
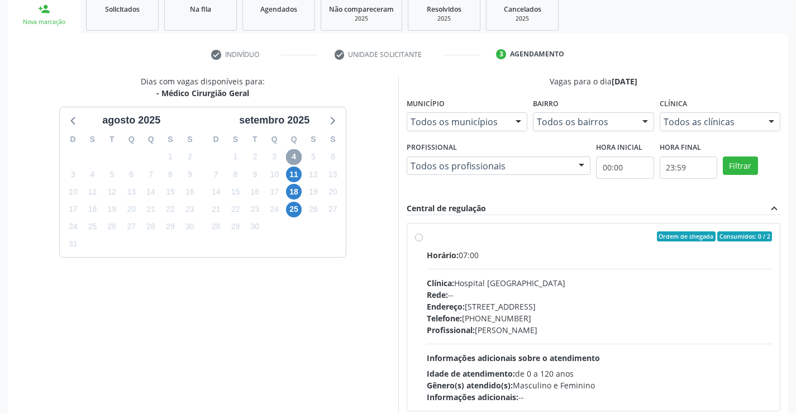
scroll to position [235, 0]
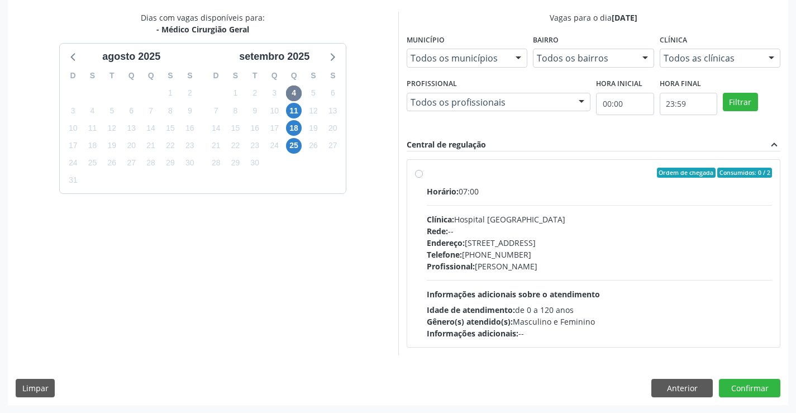
click at [427, 173] on label "Ordem de chegada Consumidos: 0 / 2 Horário: 07:00 Clínica: Hospital [GEOGRAPHIC…" at bounding box center [600, 254] width 346 height 172
click at [421, 173] on input "Ordem de chegada Consumidos: 0 / 2 Horário: 07:00 Clínica: Hospital [GEOGRAPHIC…" at bounding box center [419, 173] width 8 height 10
radio input "true"
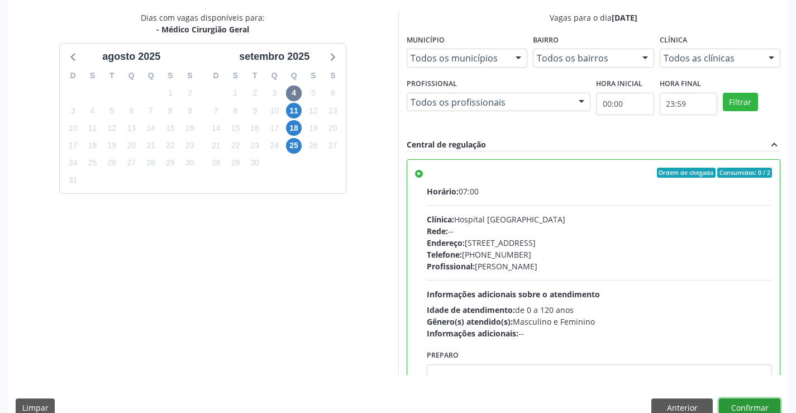
click at [744, 402] on button "Confirmar" at bounding box center [749, 407] width 61 height 19
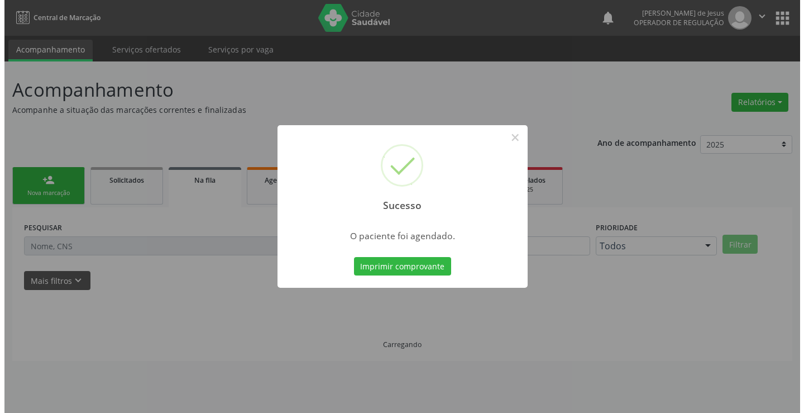
scroll to position [0, 0]
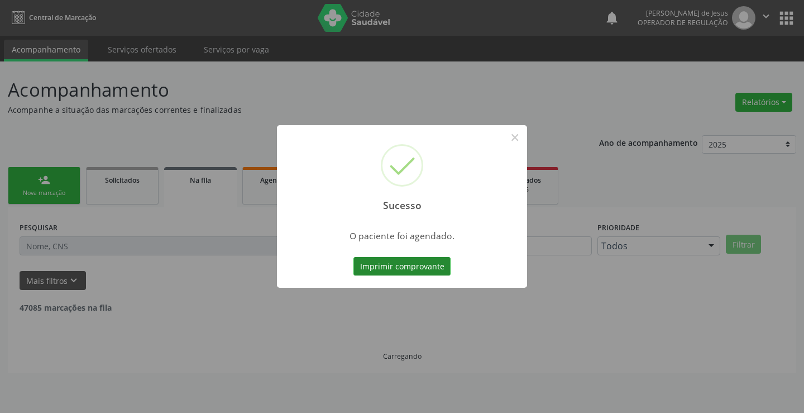
click at [415, 269] on button "Imprimir comprovante" at bounding box center [402, 266] width 97 height 19
